Goal: Task Accomplishment & Management: Use online tool/utility

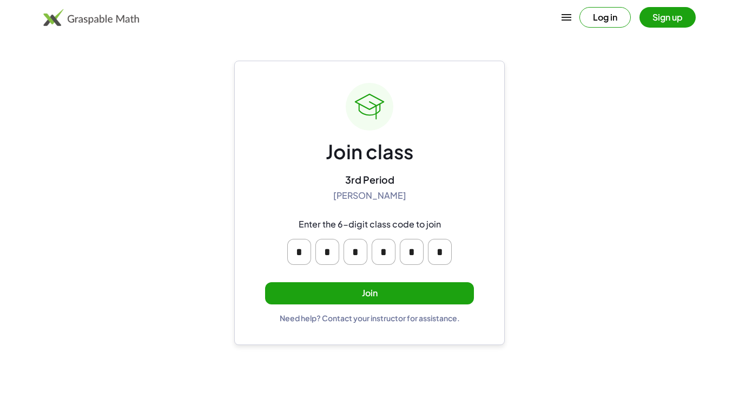
click at [422, 290] on button "Join" at bounding box center [369, 293] width 209 height 22
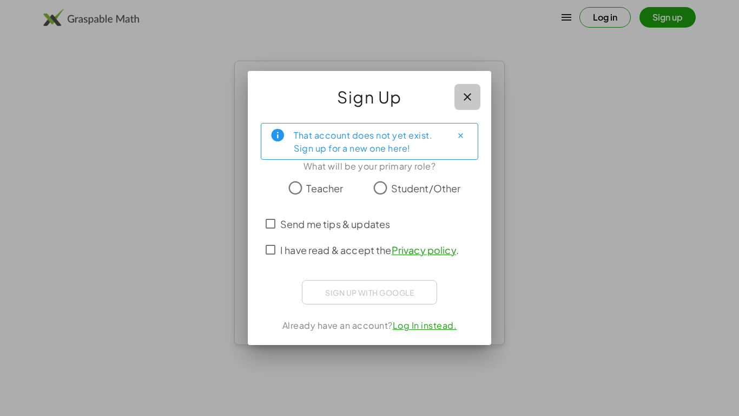
click at [476, 96] on button "button" at bounding box center [468, 97] width 26 height 26
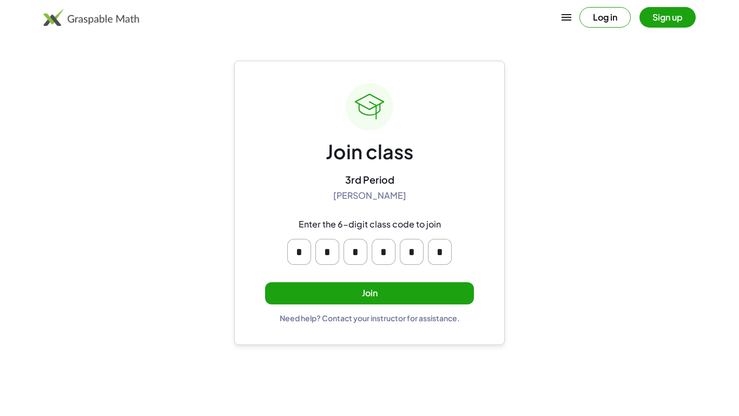
click at [356, 286] on button "Join" at bounding box center [369, 293] width 209 height 22
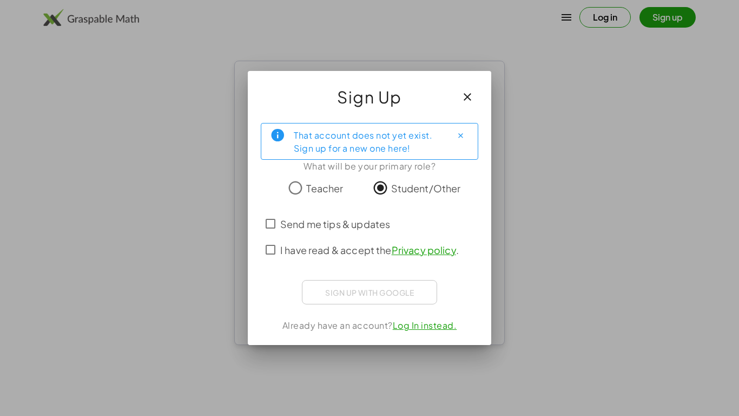
click at [323, 218] on span "Send me tips & updates" at bounding box center [335, 224] width 110 height 15
click at [305, 248] on span "I have read & accept the Privacy policy ." at bounding box center [369, 250] width 179 height 15
click at [293, 222] on span "Send me tips & updates" at bounding box center [335, 224] width 110 height 15
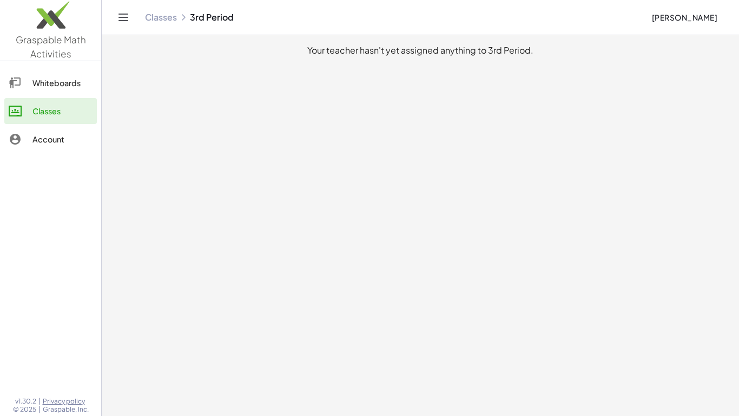
click at [17, 140] on icon at bounding box center [15, 139] width 13 height 13
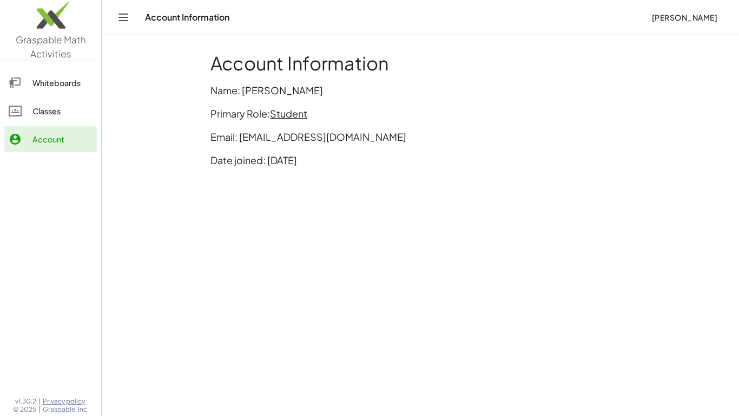
click at [62, 70] on link "Whiteboards" at bounding box center [50, 83] width 93 height 26
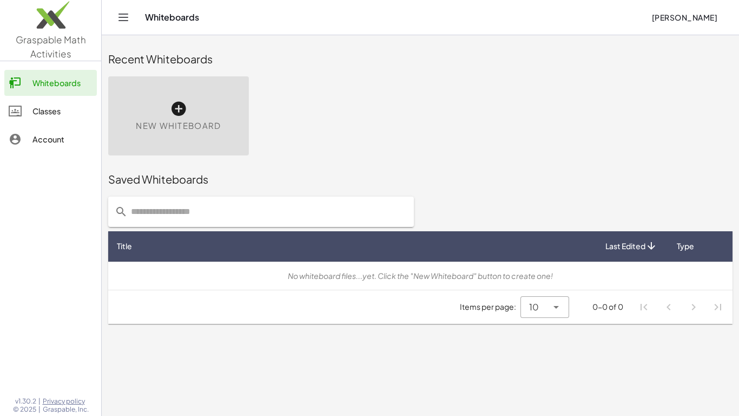
click at [51, 116] on div "Classes" at bounding box center [62, 110] width 60 height 13
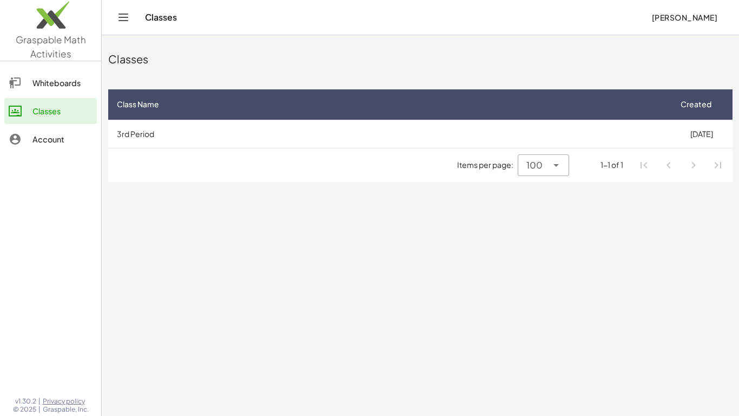
click at [123, 25] on button "Toggle navigation" at bounding box center [123, 17] width 17 height 17
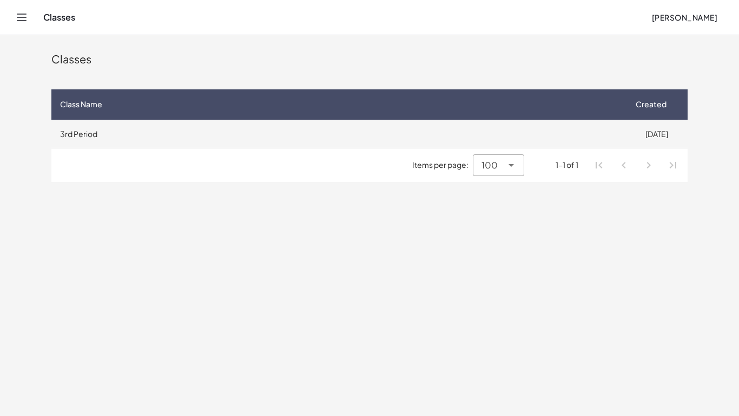
click at [70, 142] on td "3rd Period" at bounding box center [338, 134] width 574 height 28
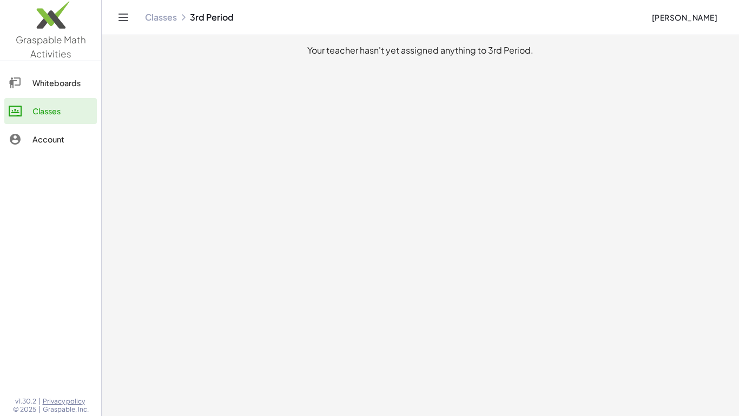
click at [69, 142] on div "Account" at bounding box center [62, 139] width 60 height 13
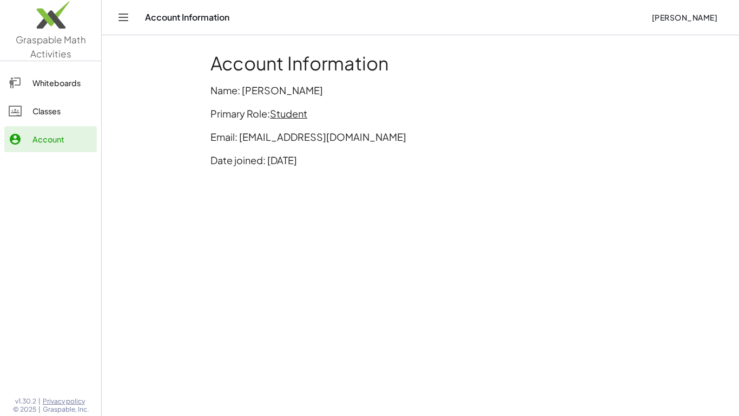
click at [70, 120] on link "Classes" at bounding box center [50, 111] width 93 height 26
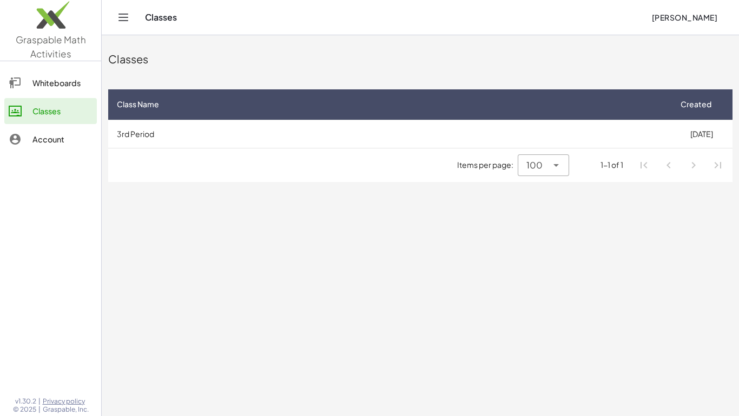
click at [558, 201] on main "Classes Class Name Created 3rd Period [DATE] Items per page: 100 *** 1-1 of 1" at bounding box center [421, 208] width 638 height 416
click at [61, 135] on div "Account" at bounding box center [62, 139] width 60 height 13
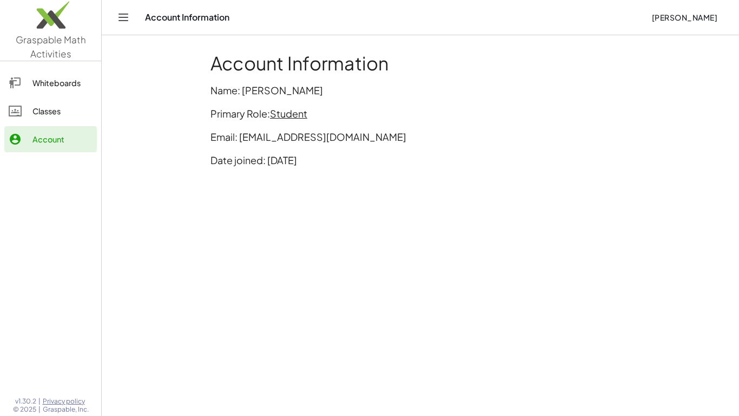
click at [63, 117] on div "Classes" at bounding box center [62, 110] width 60 height 13
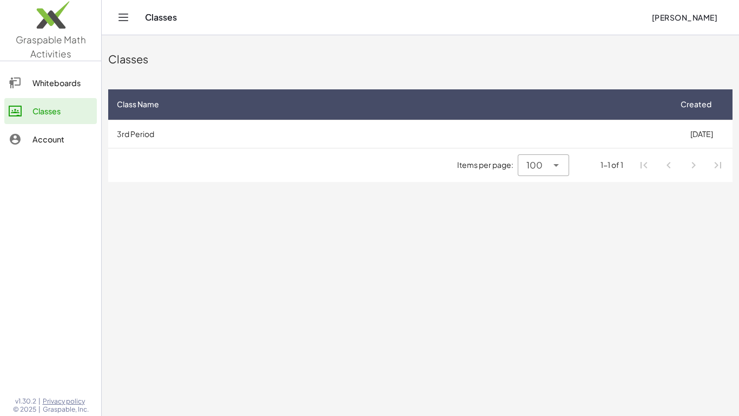
click at [66, 150] on link "Account" at bounding box center [50, 139] width 93 height 26
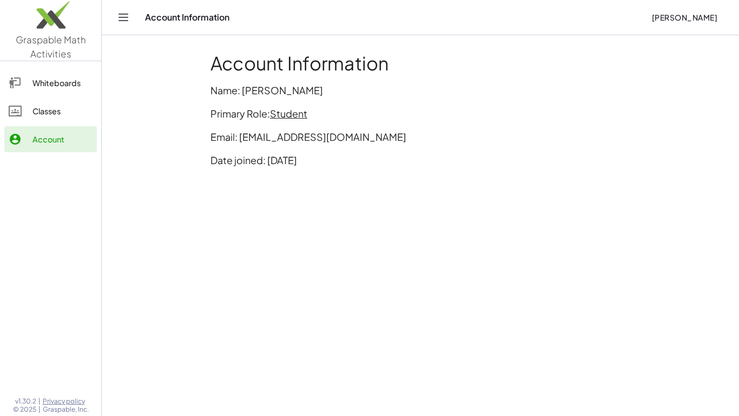
click at [274, 115] on span "Student" at bounding box center [288, 113] width 37 height 12
click at [319, 215] on main "Account Information Name: [PERSON_NAME] Primary Role: Student Email: [EMAIL_ADD…" at bounding box center [421, 208] width 638 height 416
click at [60, 71] on link "Whiteboards" at bounding box center [50, 83] width 93 height 26
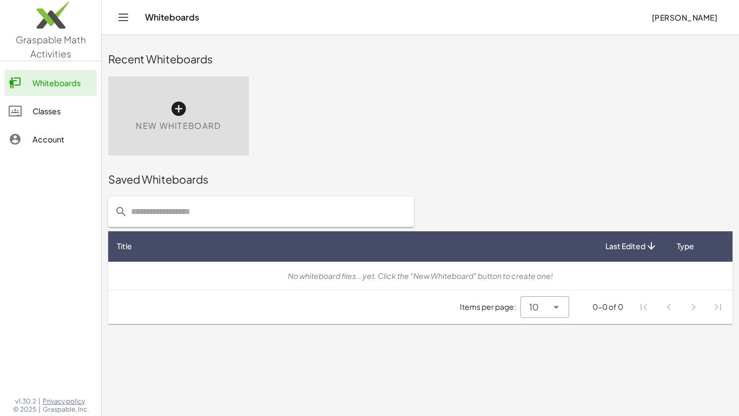
click at [119, 27] on div "Whiteboards [PERSON_NAME]" at bounding box center [421, 17] width 612 height 35
click at [120, 23] on icon "Toggle navigation" at bounding box center [123, 17] width 13 height 13
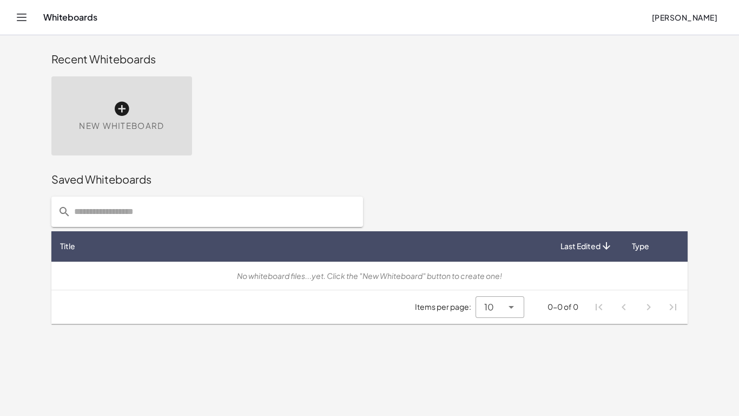
click at [24, 14] on icon "Toggle navigation" at bounding box center [21, 17] width 9 height 6
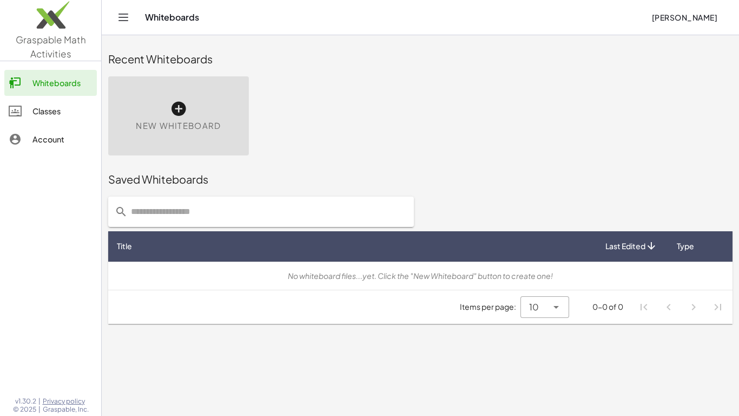
click at [215, 220] on input "text" at bounding box center [268, 212] width 280 height 30
type input "**********"
drag, startPoint x: 220, startPoint y: 218, endPoint x: 1, endPoint y: 217, distance: 218.7
click at [1, 217] on div "**********" at bounding box center [369, 208] width 739 height 416
click at [215, 117] on div "New Whiteboard" at bounding box center [178, 115] width 141 height 79
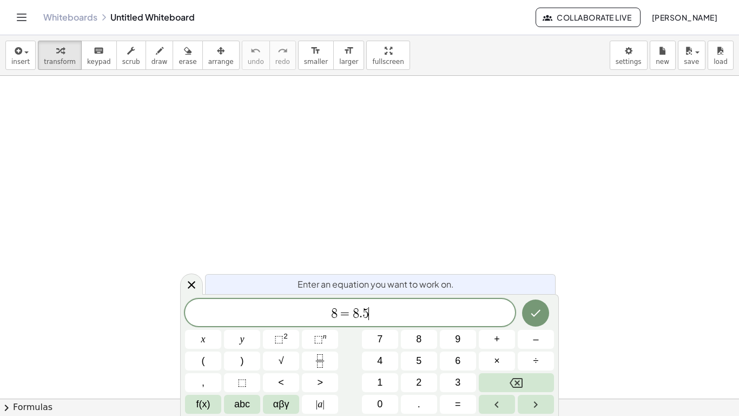
scroll to position [4, 0]
click at [526, 315] on button "Done" at bounding box center [535, 312] width 27 height 27
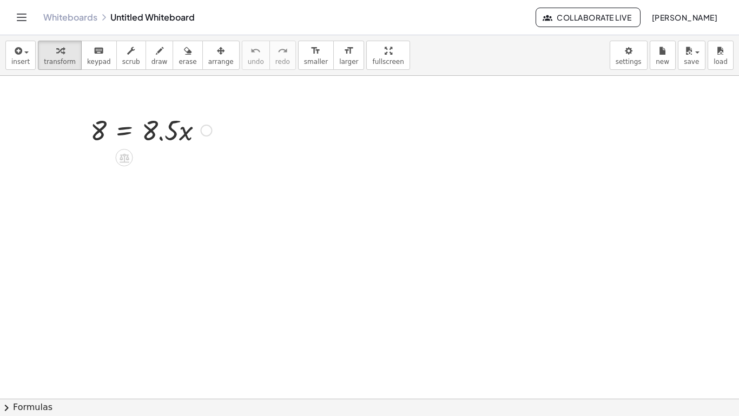
click at [206, 128] on div at bounding box center [206, 131] width 12 height 12
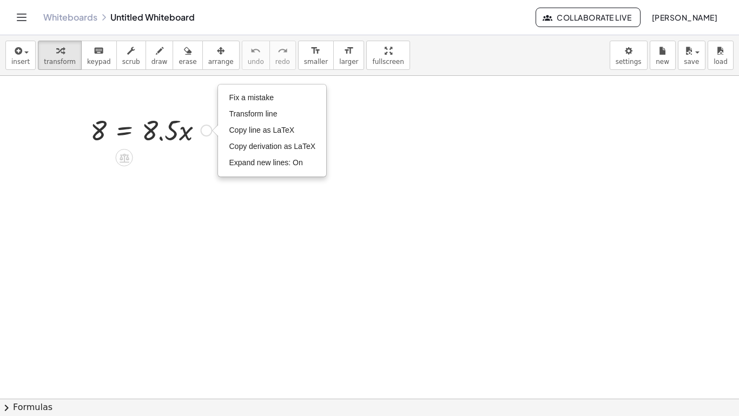
click at [206, 128] on div "Fix a mistake Transform line Copy line as LaTeX Copy derivation as LaTeX Expand…" at bounding box center [206, 131] width 12 height 12
click at [188, 154] on div at bounding box center [369, 398] width 739 height 645
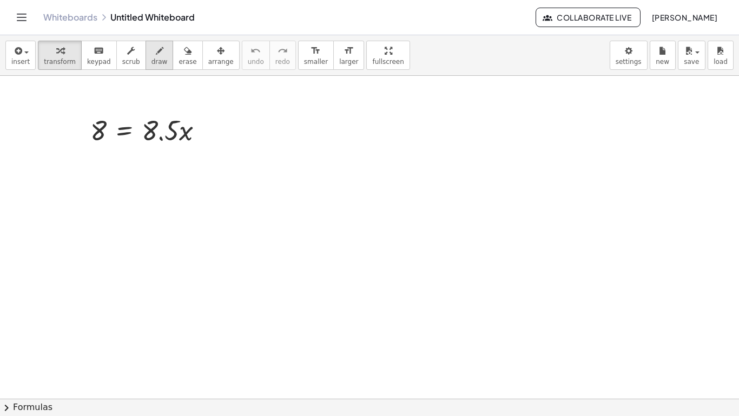
click at [152, 65] on span "draw" at bounding box center [160, 62] width 16 height 8
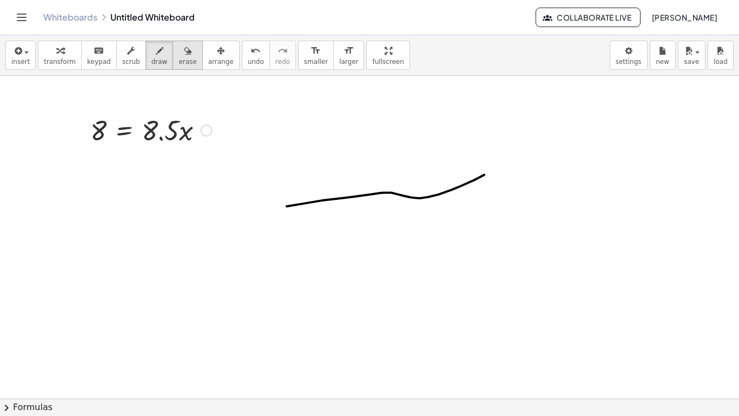
click at [183, 48] on div "button" at bounding box center [188, 50] width 18 height 13
click at [152, 48] on div "button" at bounding box center [160, 50] width 16 height 13
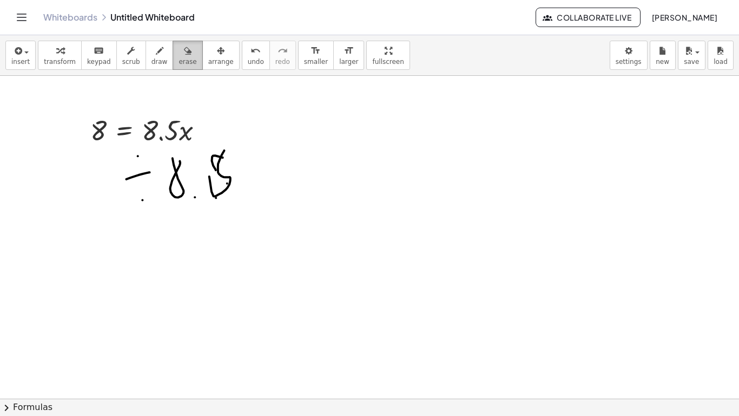
click at [173, 46] on button "erase" at bounding box center [188, 55] width 30 height 29
click at [208, 138] on div at bounding box center [369, 398] width 739 height 645
click at [187, 81] on div at bounding box center [369, 398] width 739 height 645
click at [183, 69] on button "erase" at bounding box center [188, 55] width 30 height 29
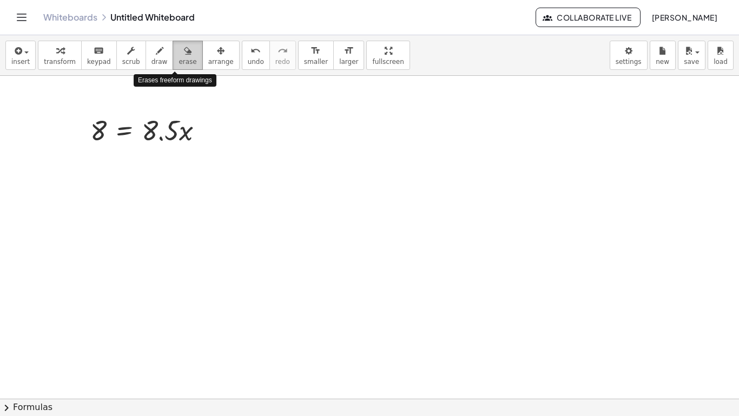
click at [179, 58] on span "erase" at bounding box center [188, 62] width 18 height 8
click at [203, 111] on div at bounding box center [369, 398] width 739 height 645
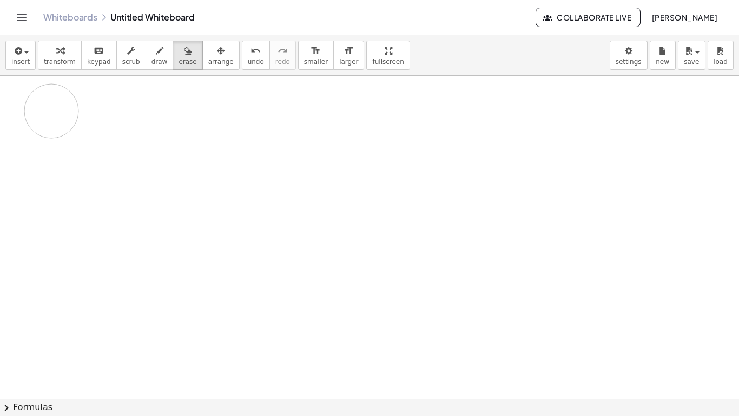
drag, startPoint x: 205, startPoint y: 123, endPoint x: 53, endPoint y: 112, distance: 152.0
click at [53, 112] on div at bounding box center [369, 398] width 739 height 645
